Goal: Task Accomplishment & Management: Use online tool/utility

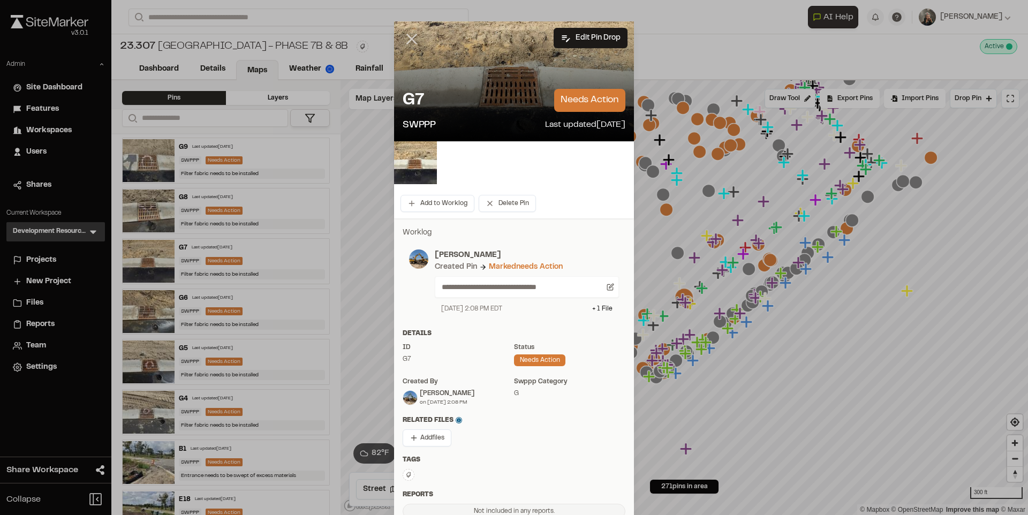
click at [409, 39] on icon at bounding box center [412, 39] width 18 height 18
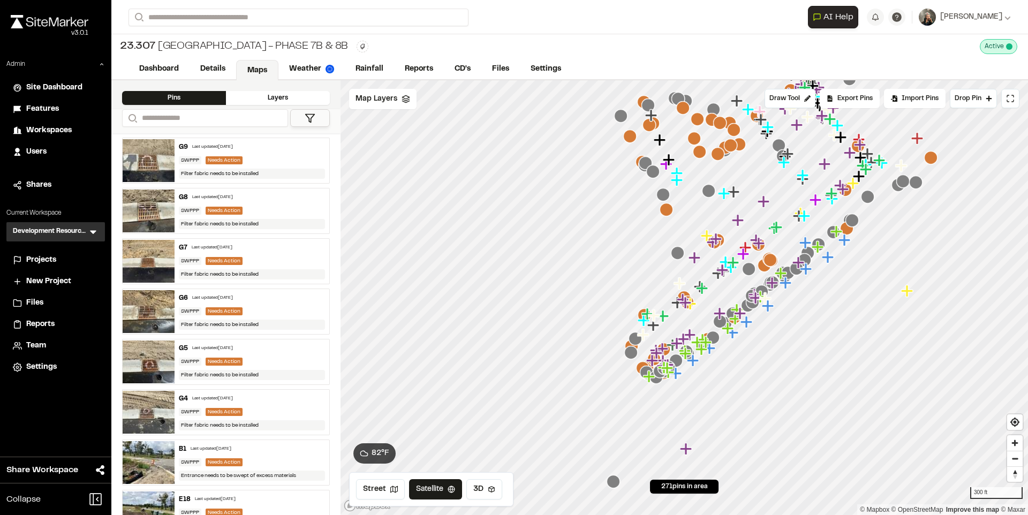
click at [97, 233] on icon at bounding box center [93, 231] width 11 height 11
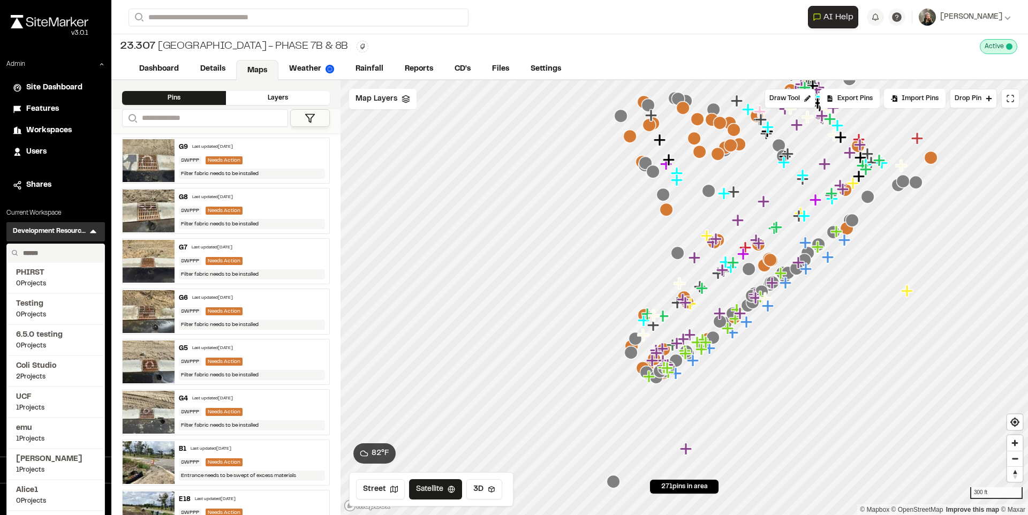
click at [71, 253] on input "text" at bounding box center [59, 253] width 81 height 18
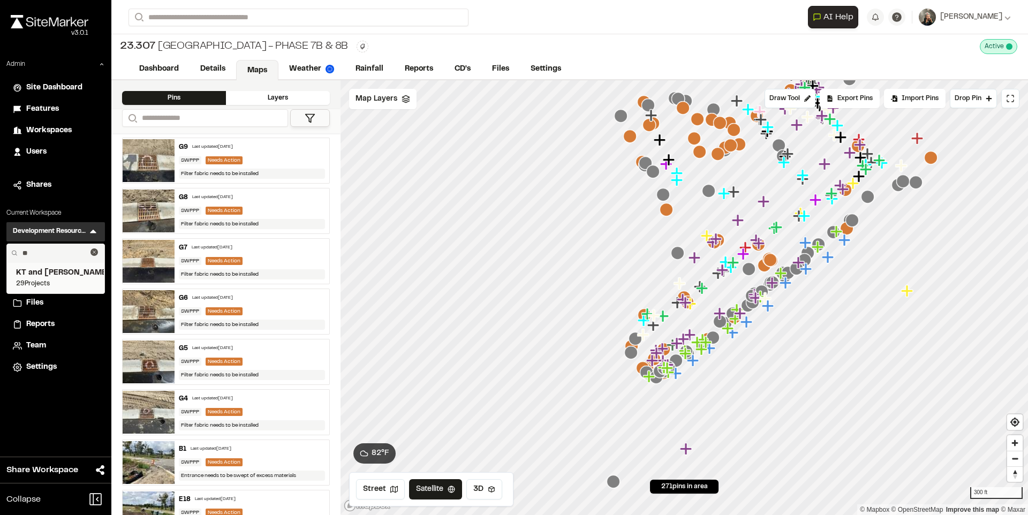
type input "**"
click at [56, 277] on span "KT and [PERSON_NAME]" at bounding box center [55, 273] width 79 height 12
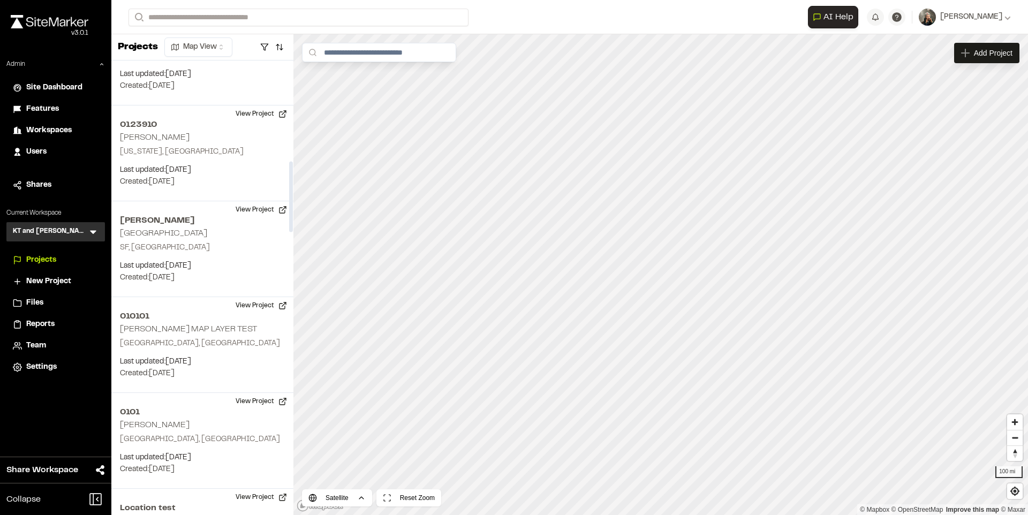
scroll to position [647, 0]
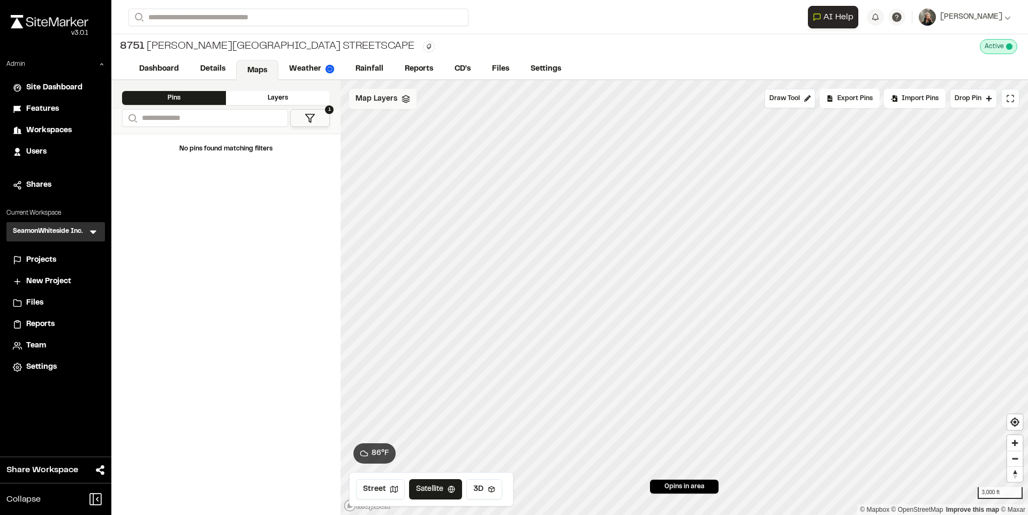
click at [394, 106] on div "Map Layers" at bounding box center [382, 99] width 67 height 20
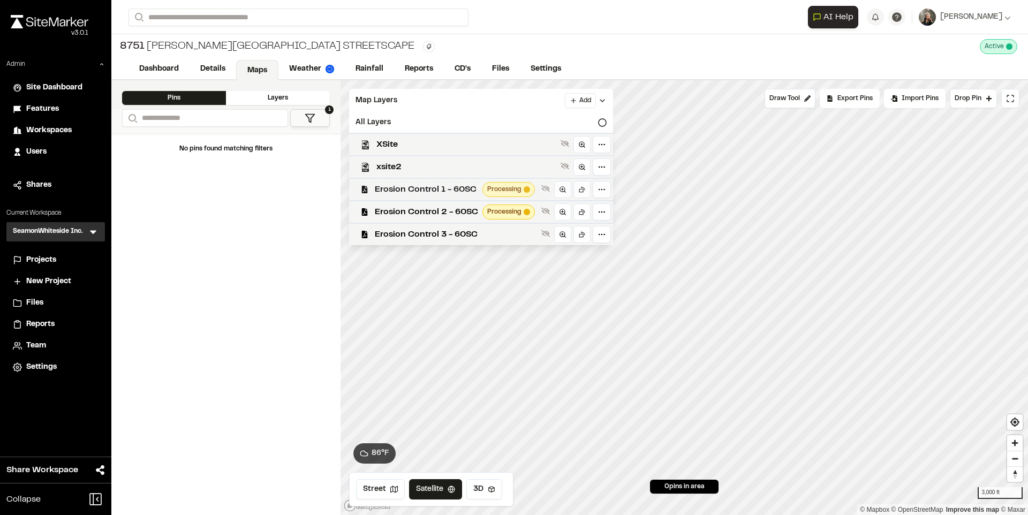
click at [426, 190] on span "Erosion Control 1 - 60SC" at bounding box center [426, 189] width 103 height 13
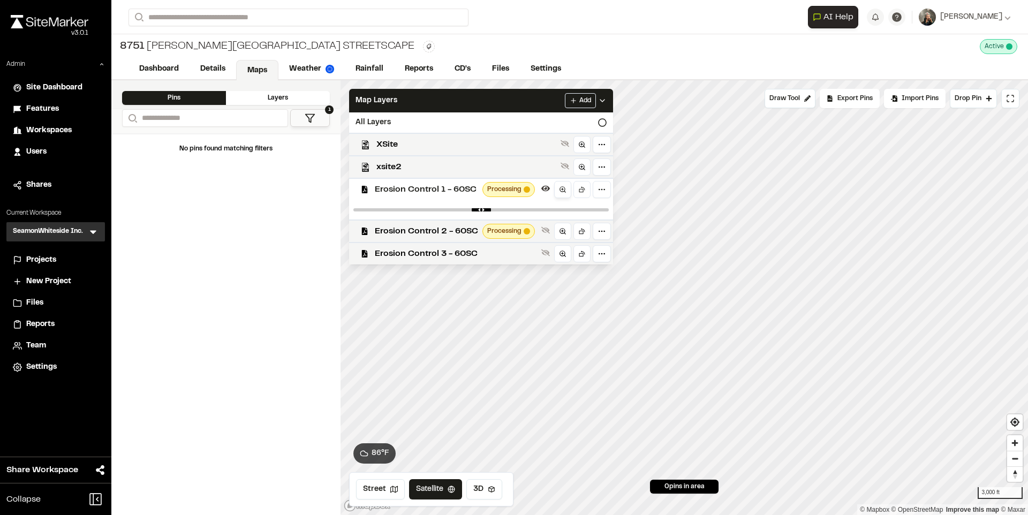
click at [561, 187] on icon at bounding box center [562, 189] width 7 height 7
click at [454, 258] on span "Erosion Control 3 - 60SC" at bounding box center [456, 253] width 162 height 13
click at [561, 253] on line at bounding box center [562, 253] width 2 height 0
click at [431, 231] on span "Erosion Control 2 - 60SC" at bounding box center [426, 231] width 103 height 13
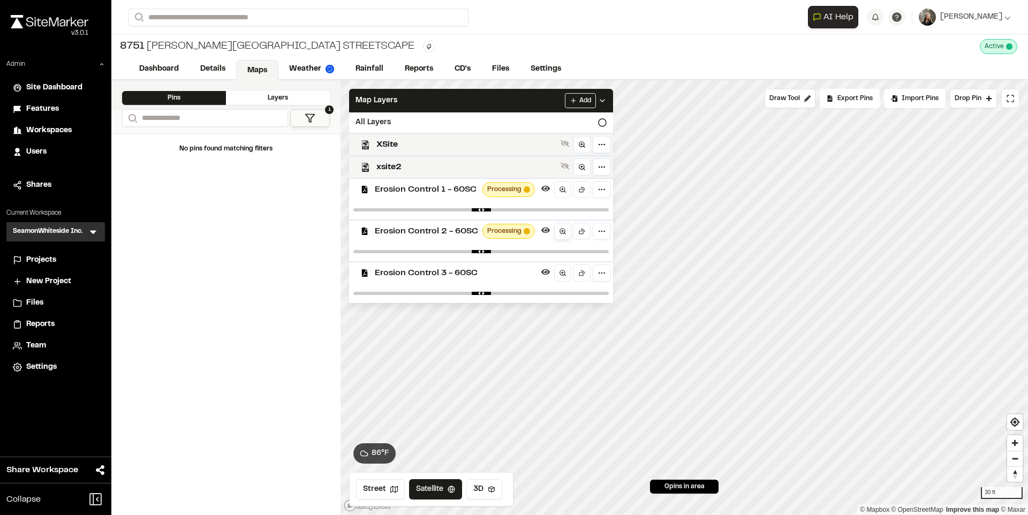
click at [560, 236] on link at bounding box center [562, 231] width 17 height 17
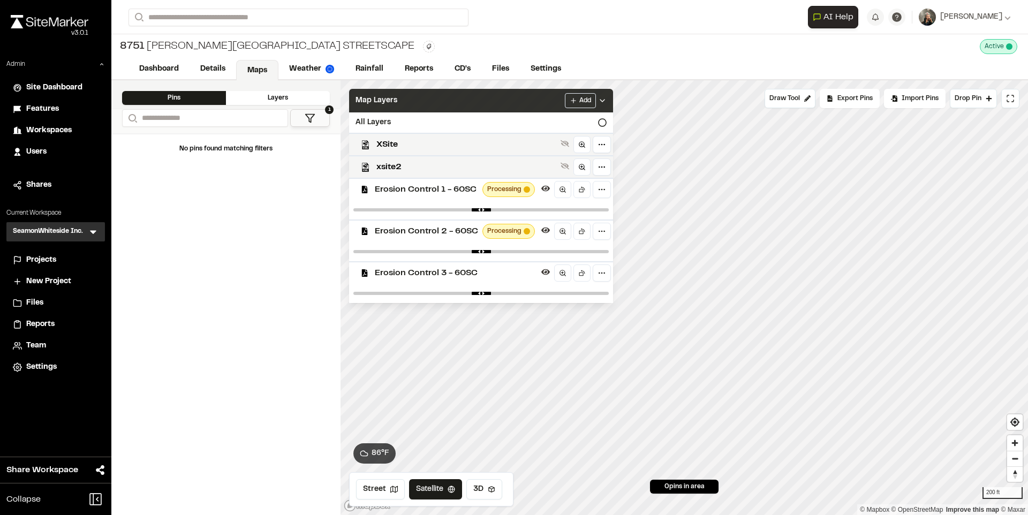
click at [430, 104] on div "Map Layers Add" at bounding box center [481, 101] width 264 height 24
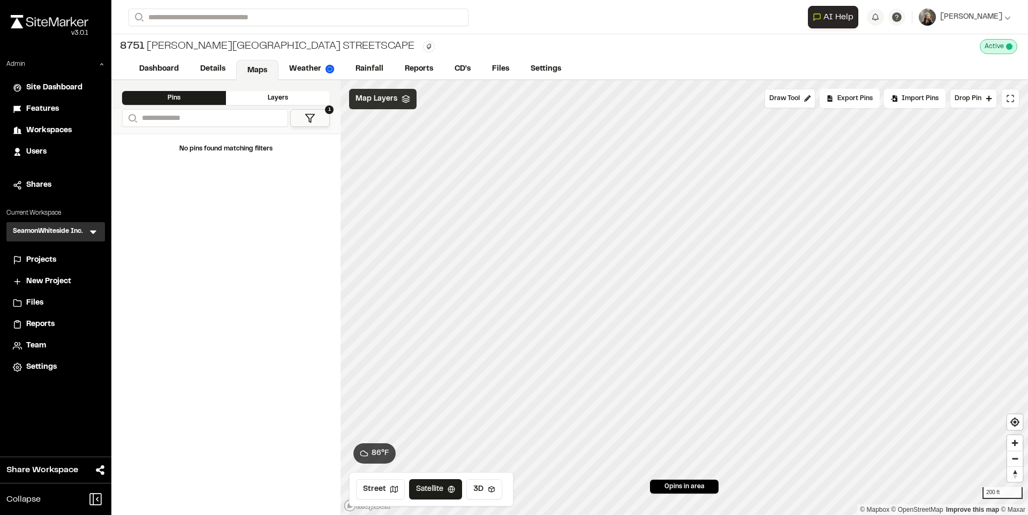
click at [393, 96] on span "Map Layers" at bounding box center [376, 99] width 42 height 12
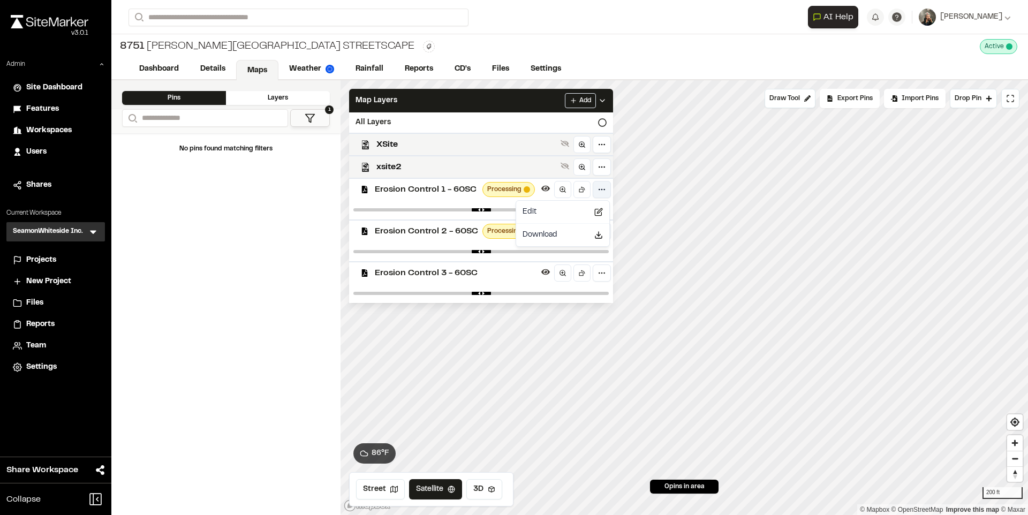
click at [599, 187] on html "Close sidebar v 3.0.1 Admin Site Dashboard Features Workspaces Users Shares Cur…" at bounding box center [514, 257] width 1028 height 515
click at [556, 233] on span "Download" at bounding box center [539, 235] width 35 height 12
click at [62, 226] on html "Close sidebar v 3.0.1 Admin Site Dashboard Features Workspaces Users Shares Cur…" at bounding box center [514, 257] width 1028 height 515
click at [96, 232] on icon at bounding box center [93, 231] width 11 height 11
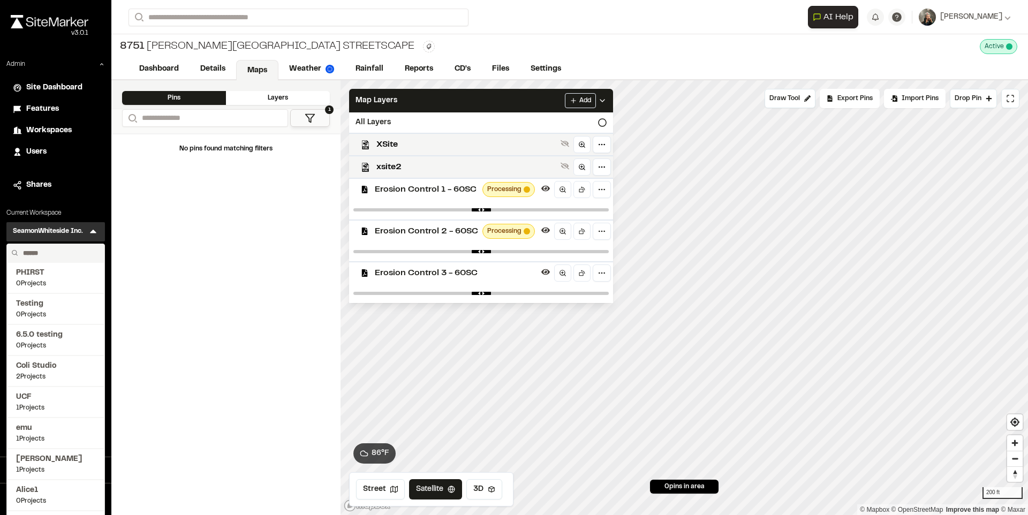
click at [73, 247] on input "text" at bounding box center [59, 253] width 81 height 18
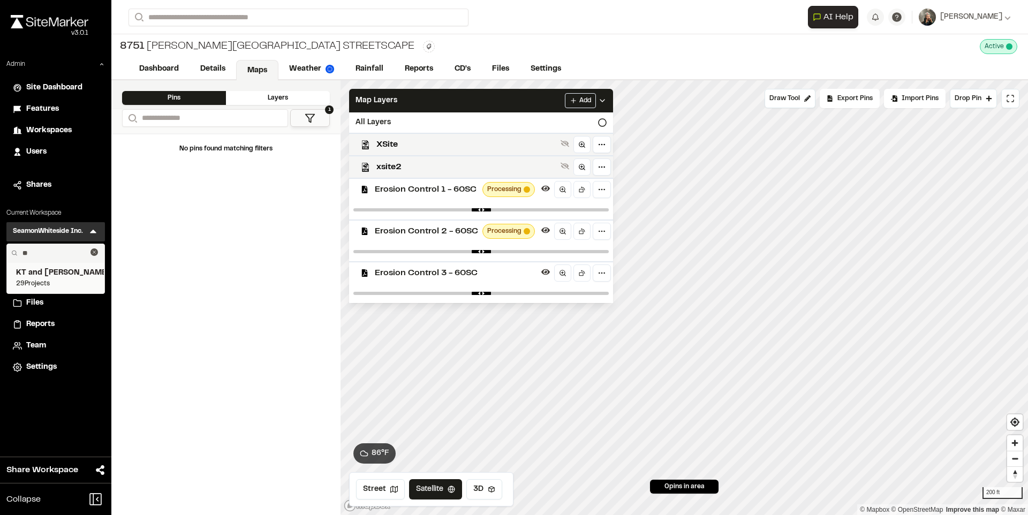
type input "**"
click at [56, 279] on span "29 Projects" at bounding box center [55, 284] width 79 height 10
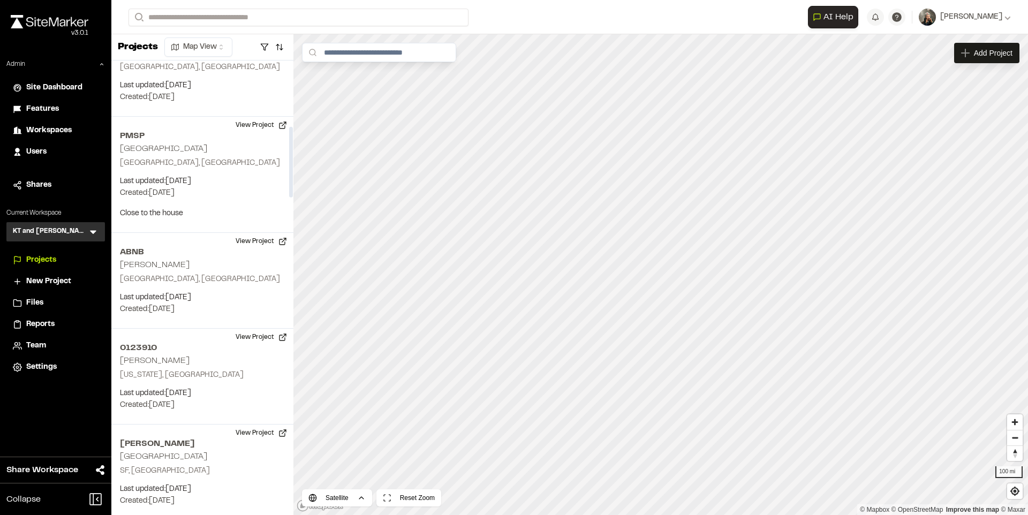
scroll to position [423, 0]
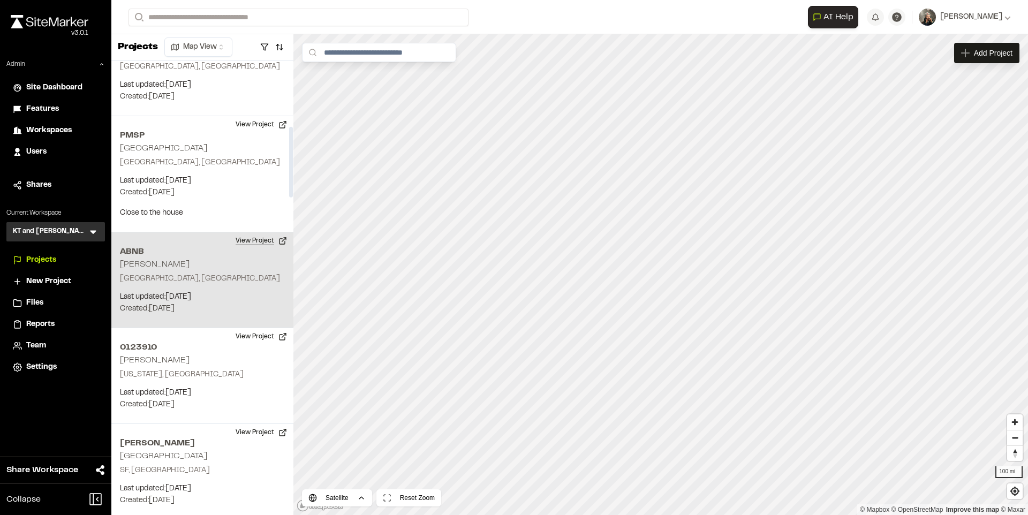
click at [250, 242] on button "View Project" at bounding box center [261, 240] width 64 height 17
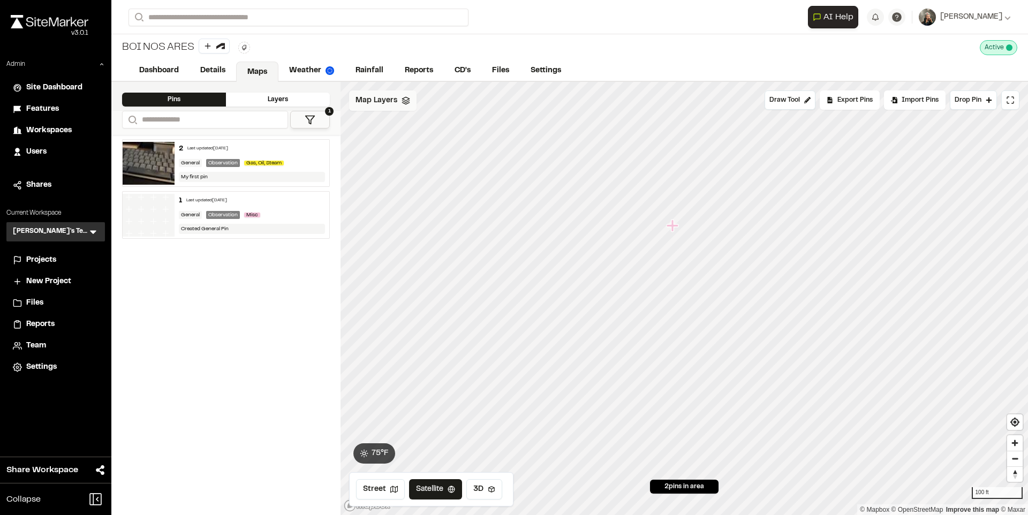
click at [385, 105] on div "Map Layers" at bounding box center [382, 100] width 67 height 20
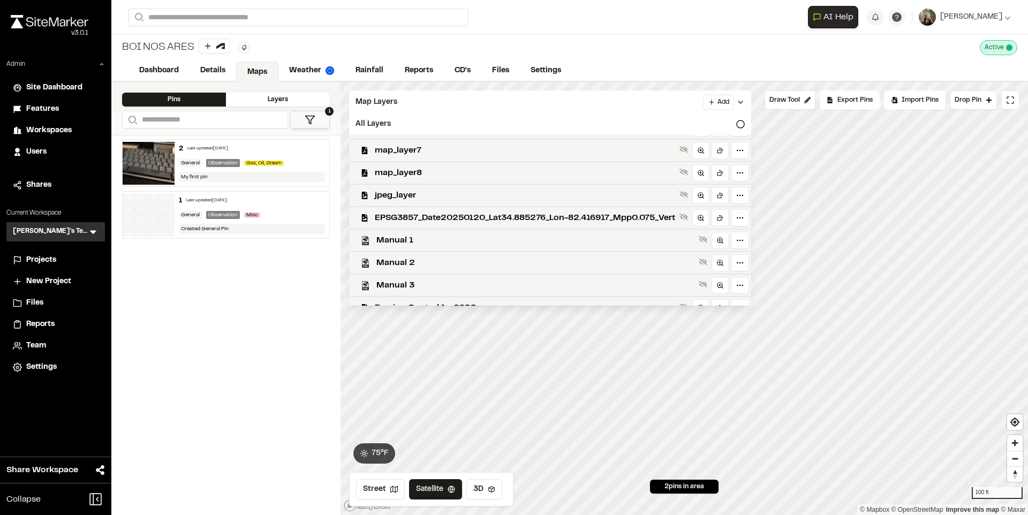
scroll to position [233, 0]
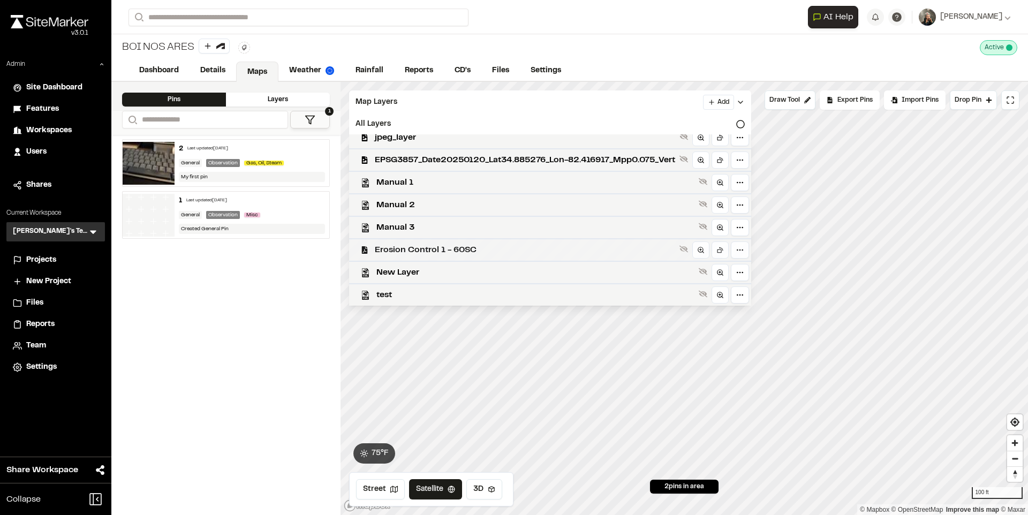
click at [462, 245] on span "Erosion Control 1 - 60SC" at bounding box center [525, 250] width 300 height 13
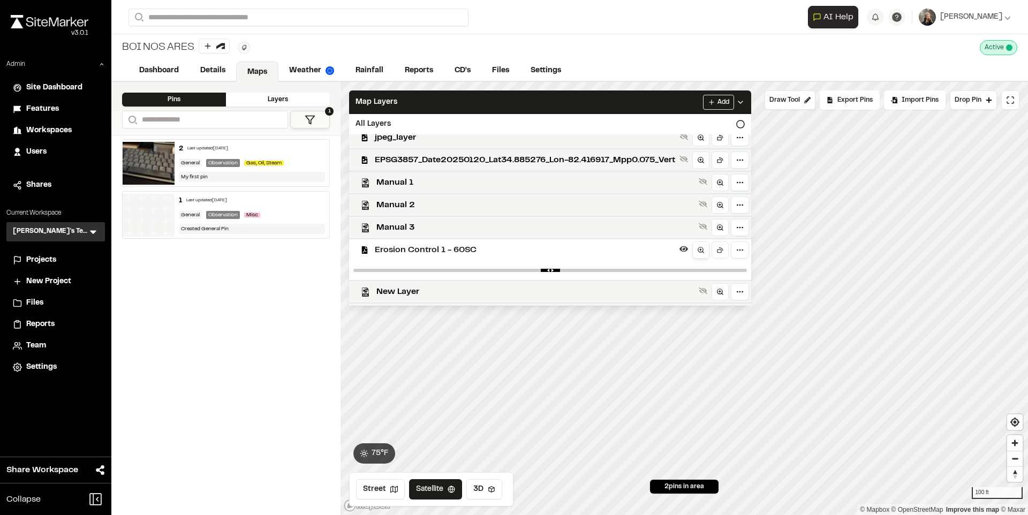
click at [704, 249] on icon at bounding box center [700, 249] width 7 height 7
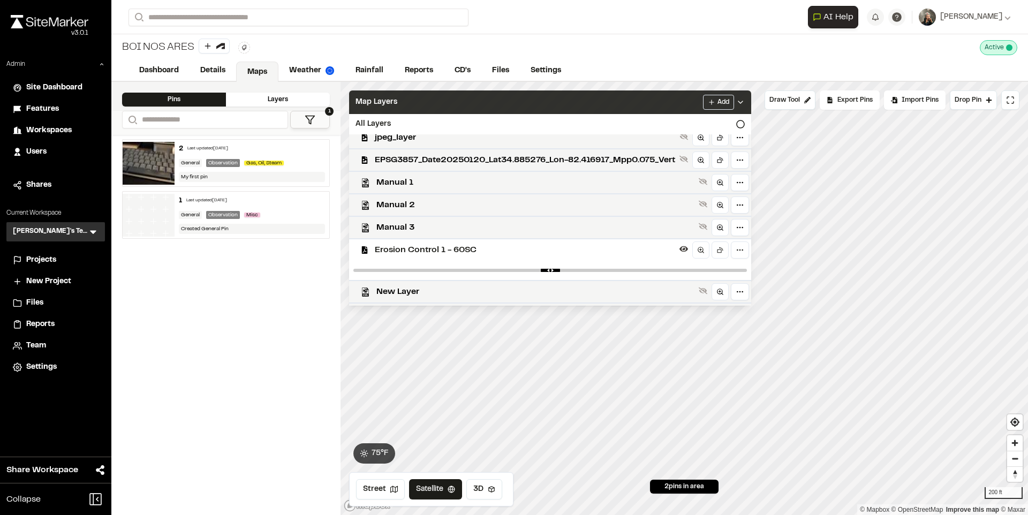
click at [628, 102] on div "Map Layers Add" at bounding box center [550, 102] width 402 height 24
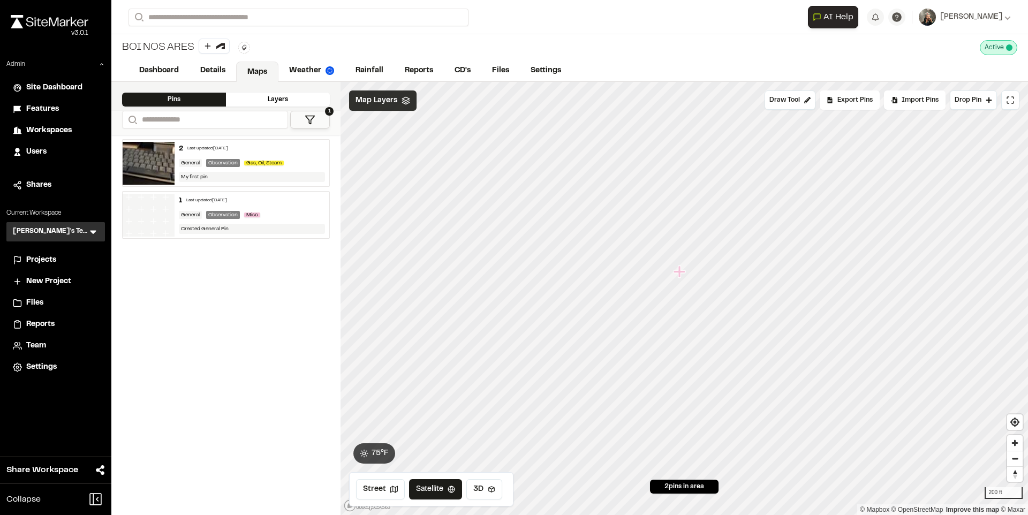
scroll to position [0, 0]
click at [320, 301] on div "**********" at bounding box center [569, 298] width 916 height 433
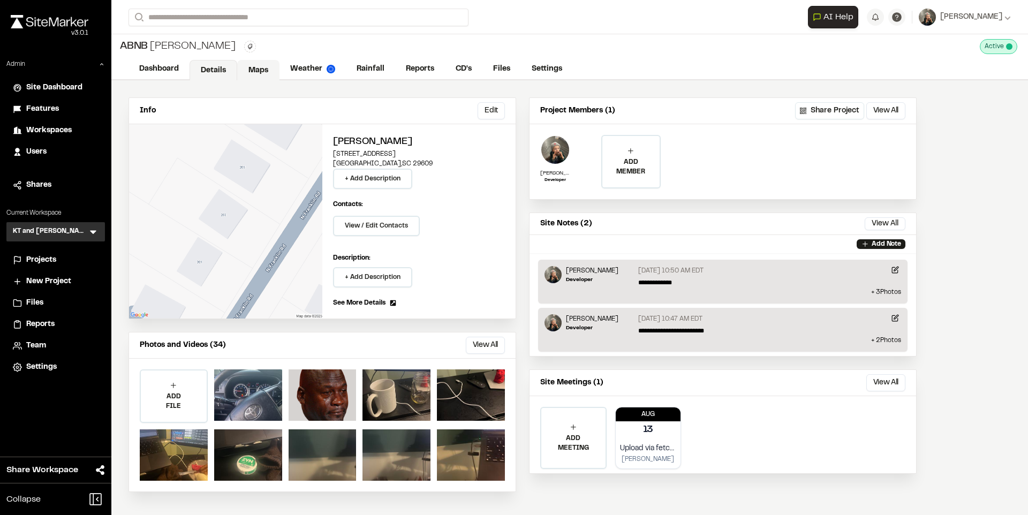
click at [266, 72] on link "Maps" at bounding box center [258, 70] width 42 height 20
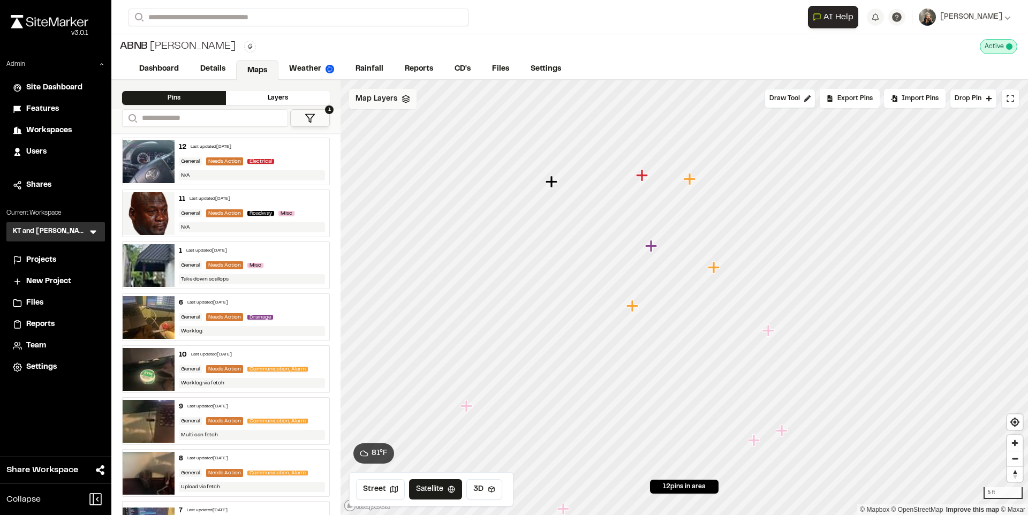
click at [391, 100] on span "Map Layers" at bounding box center [376, 99] width 42 height 12
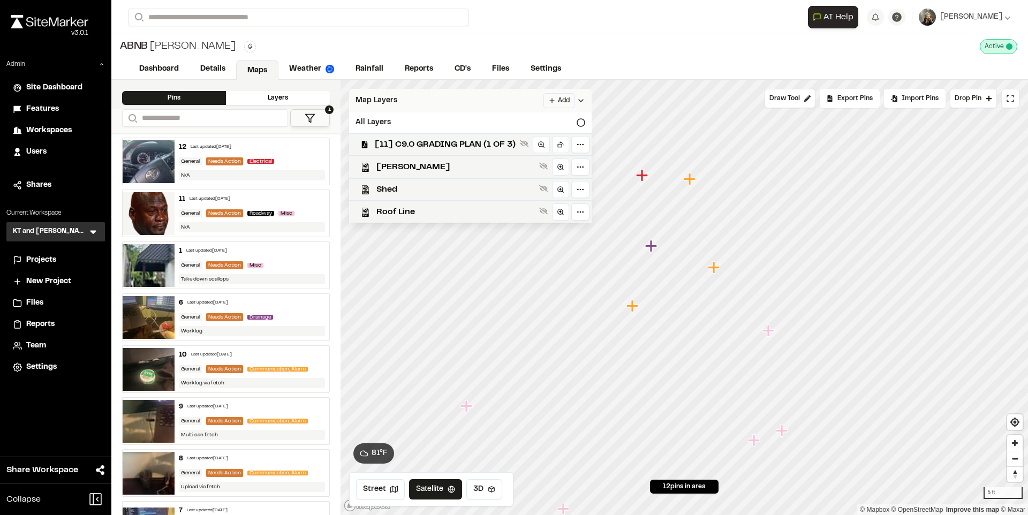
click at [553, 99] on html "Close sidebar v 3.0.1 Admin Site Dashboard Features Workspaces Users Shares Cur…" at bounding box center [514, 257] width 1028 height 515
click at [521, 123] on link "Add Layer" at bounding box center [532, 122] width 80 height 18
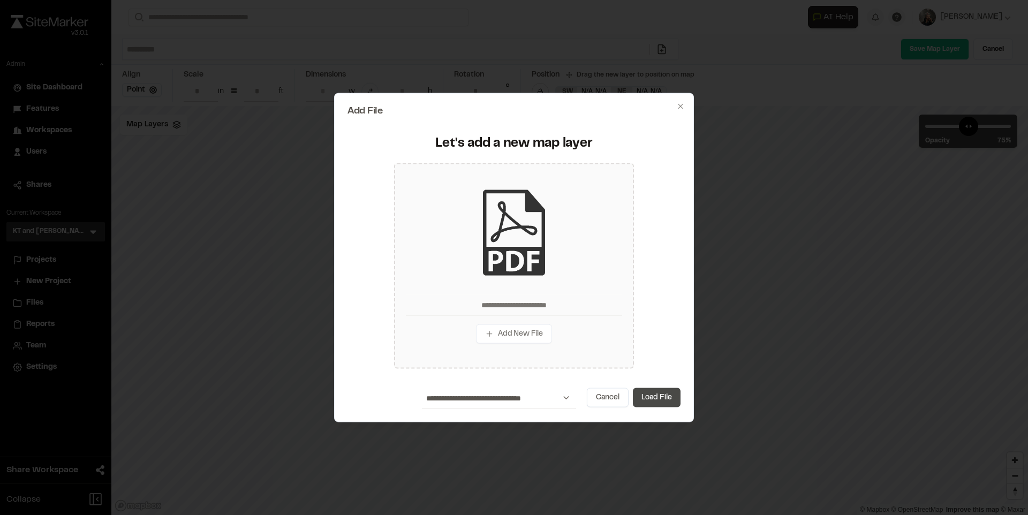
click at [652, 400] on button "Load File" at bounding box center [657, 397] width 48 height 19
type input "**********"
type input "****"
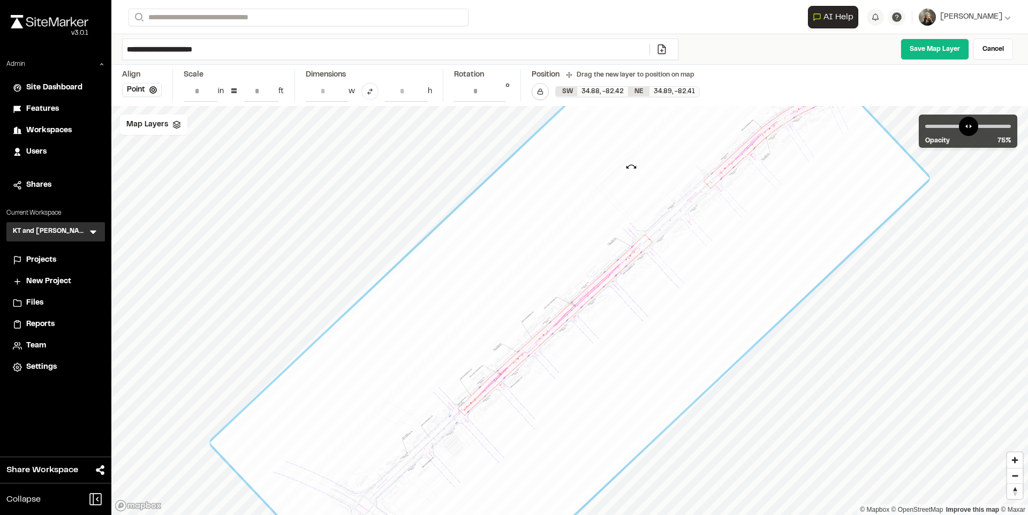
type input "**********"
drag, startPoint x: 922, startPoint y: 158, endPoint x: 638, endPoint y: 166, distance: 284.4
click at [638, 166] on div at bounding box center [569, 310] width 729 height 691
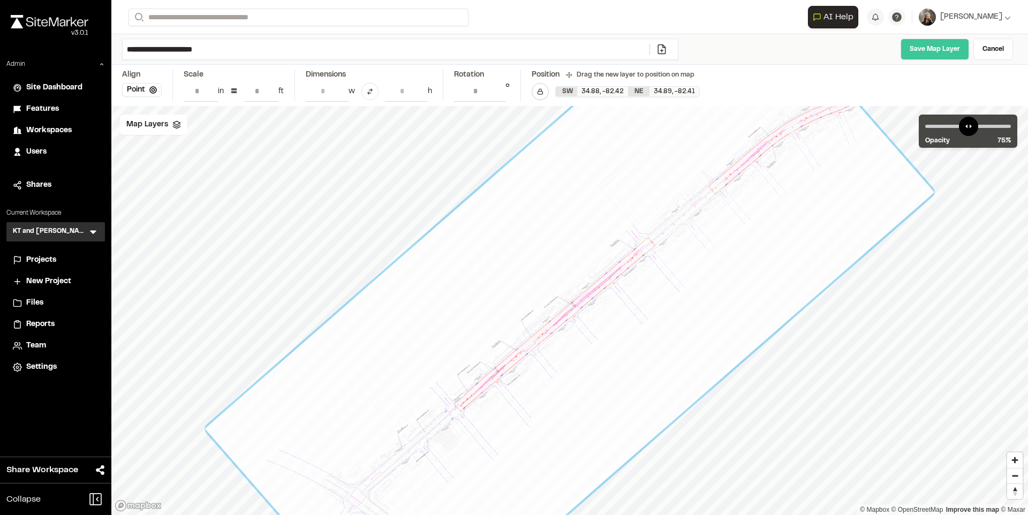
click at [937, 48] on link "Save Map Layer" at bounding box center [934, 49] width 69 height 21
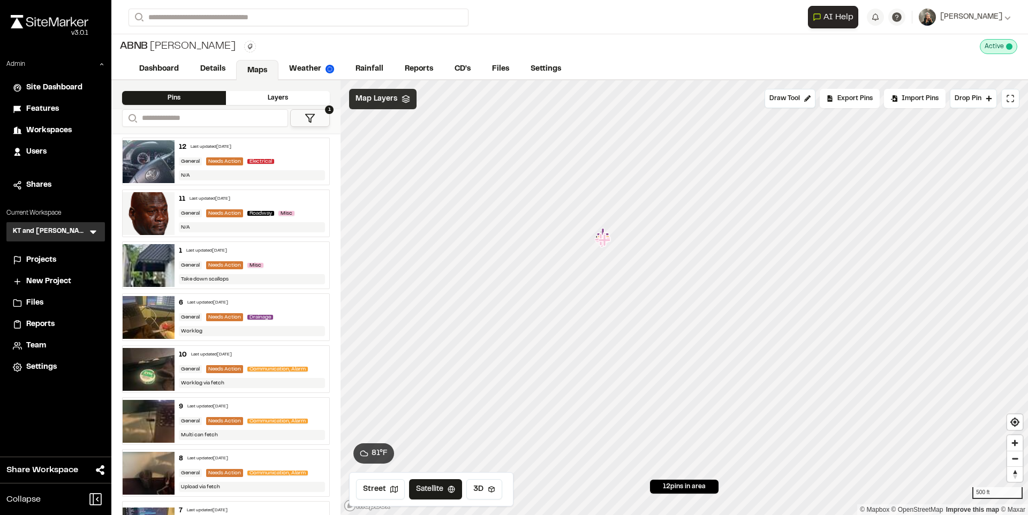
click at [396, 103] on span "Map Layers" at bounding box center [376, 99] width 42 height 12
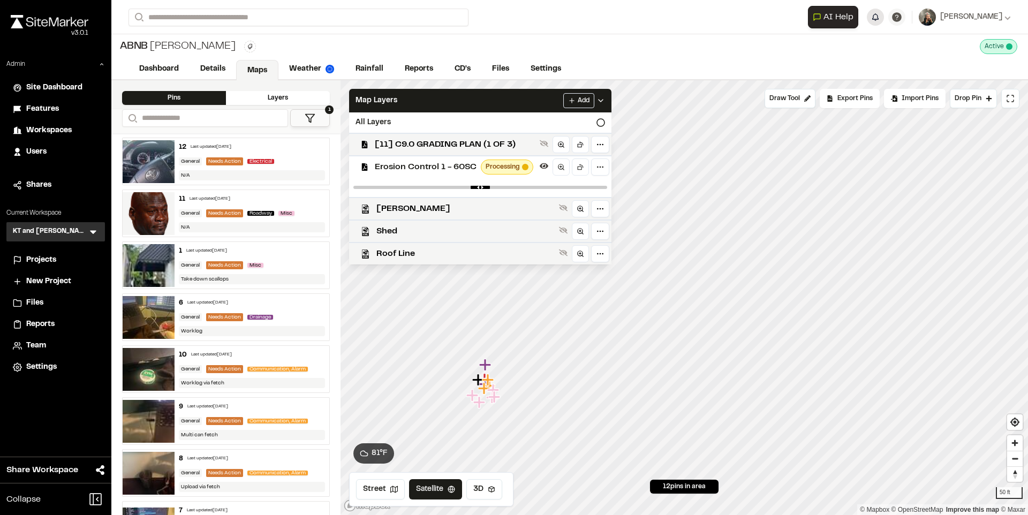
click at [884, 18] on button "button" at bounding box center [875, 17] width 17 height 17
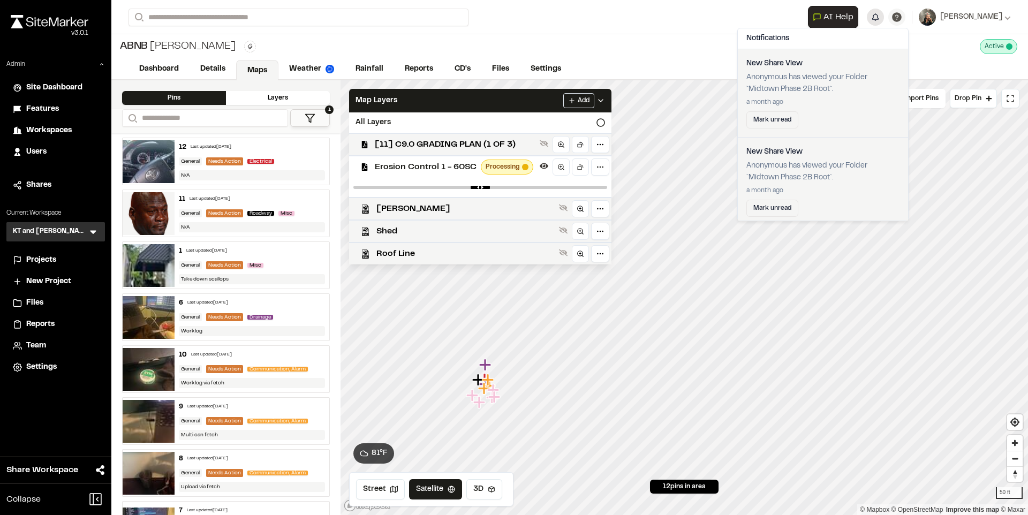
click at [884, 15] on button "button" at bounding box center [875, 17] width 17 height 17
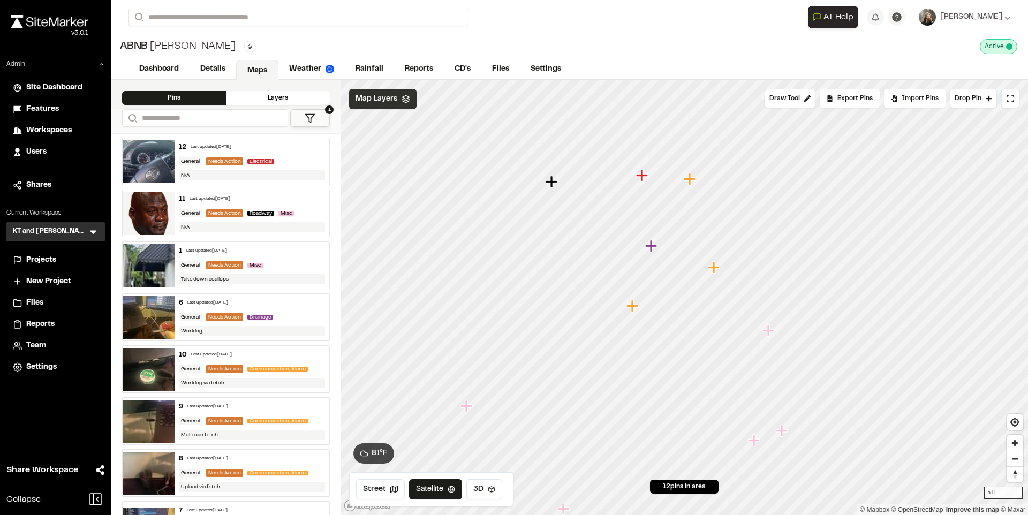
click at [392, 99] on span "Map Layers" at bounding box center [376, 99] width 42 height 12
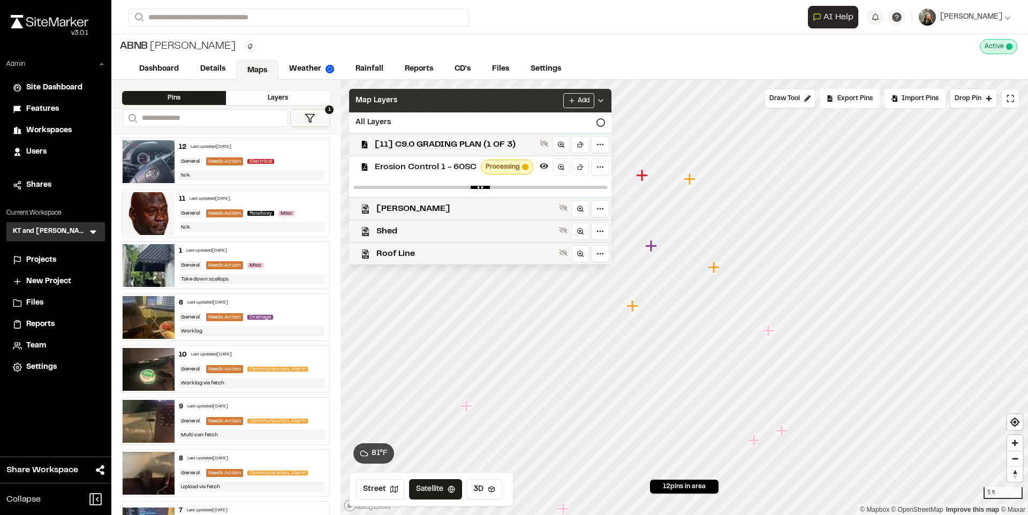
click at [438, 98] on div "Map Layers Add" at bounding box center [480, 101] width 262 height 24
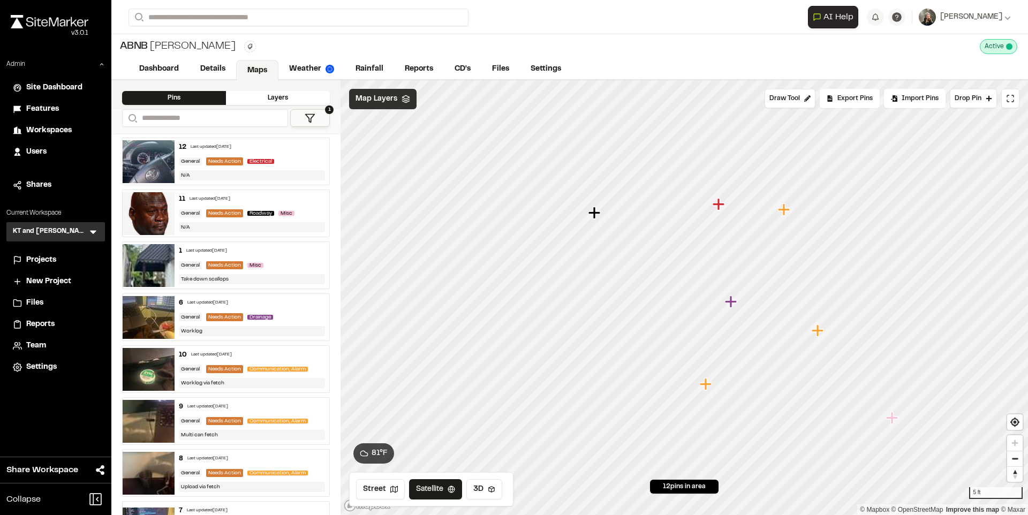
click at [375, 102] on span "Map Layers" at bounding box center [376, 99] width 42 height 12
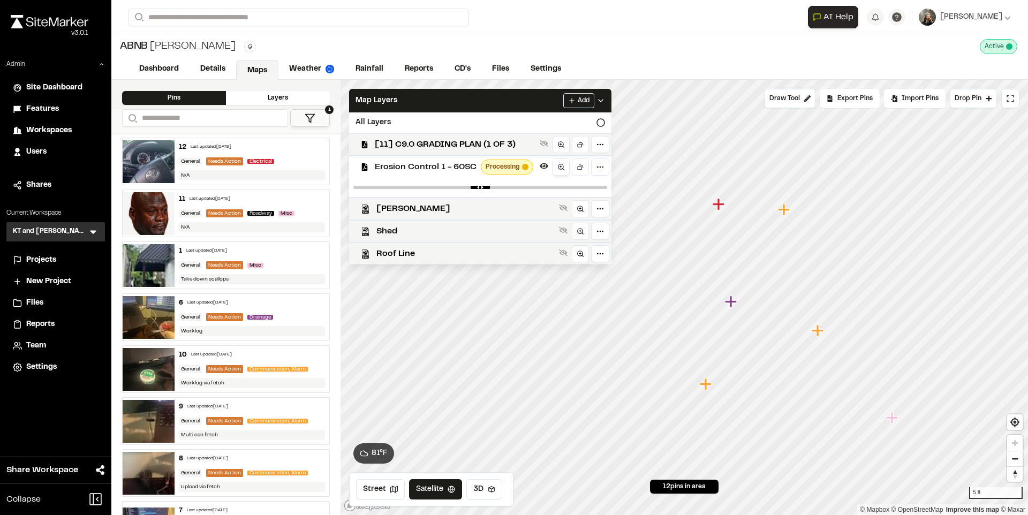
click at [563, 165] on icon at bounding box center [560, 166] width 7 height 7
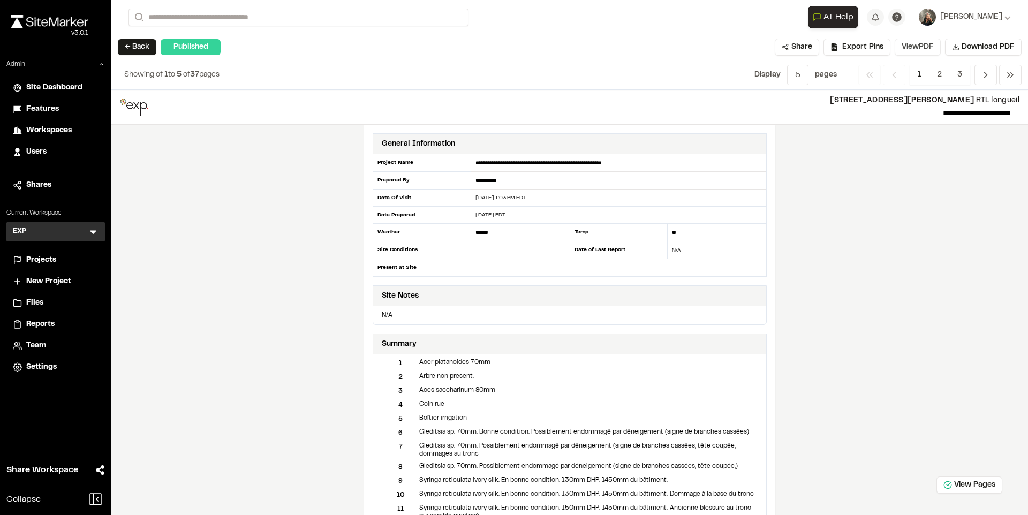
click at [909, 49] on button "View PDF" at bounding box center [917, 47] width 46 height 17
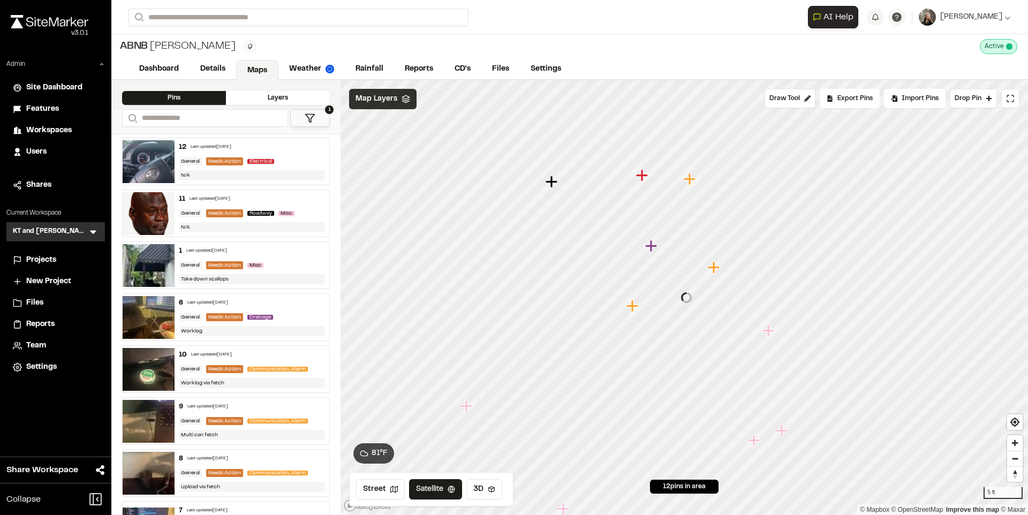
click at [401, 101] on icon at bounding box center [405, 99] width 9 height 9
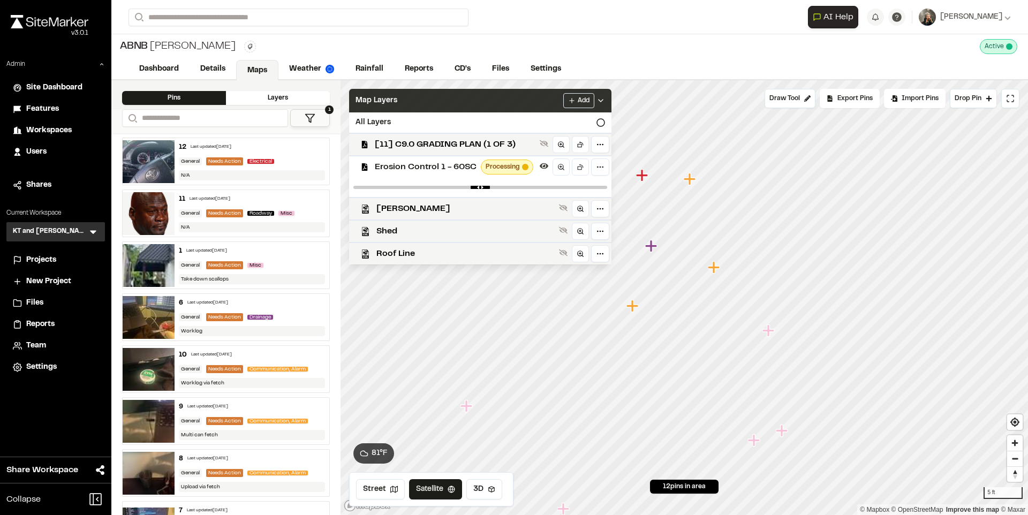
click at [399, 101] on div "Map Layers Add" at bounding box center [480, 101] width 262 height 24
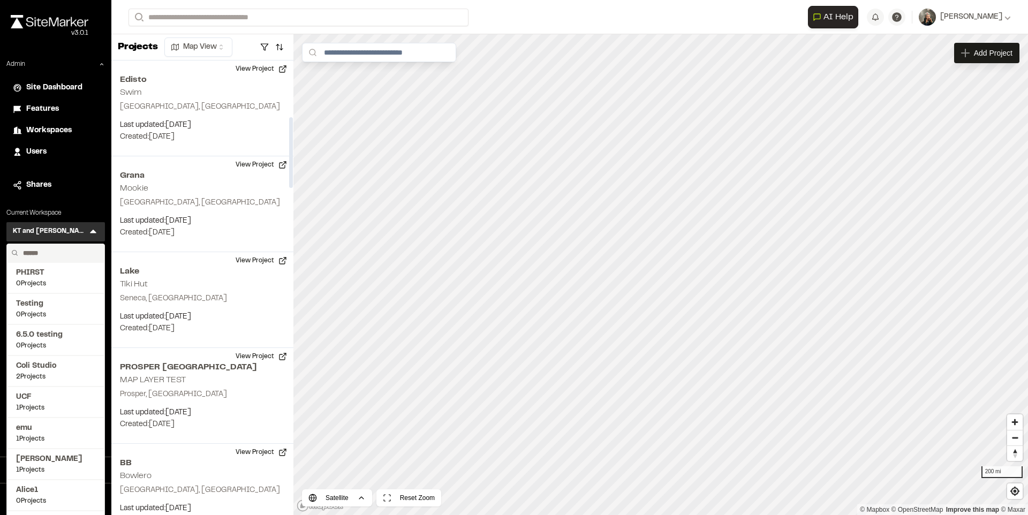
scroll to position [362, 0]
